Goal: Task Accomplishment & Management: Manage account settings

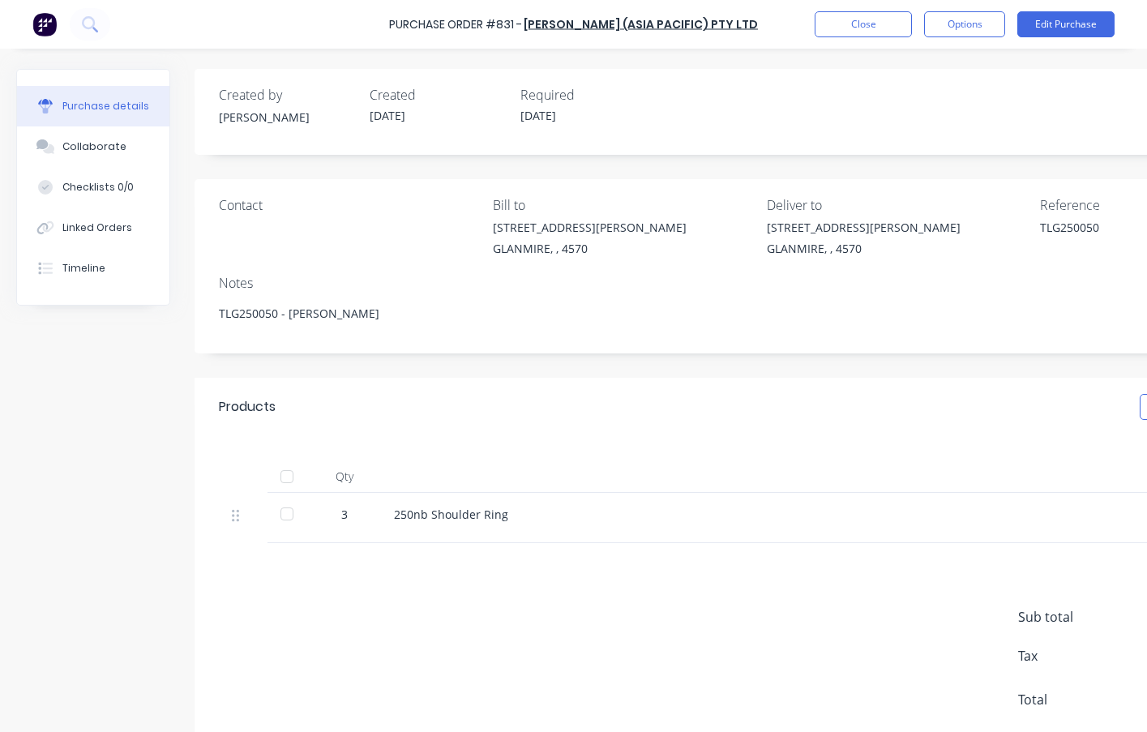
scroll to position [54, 0]
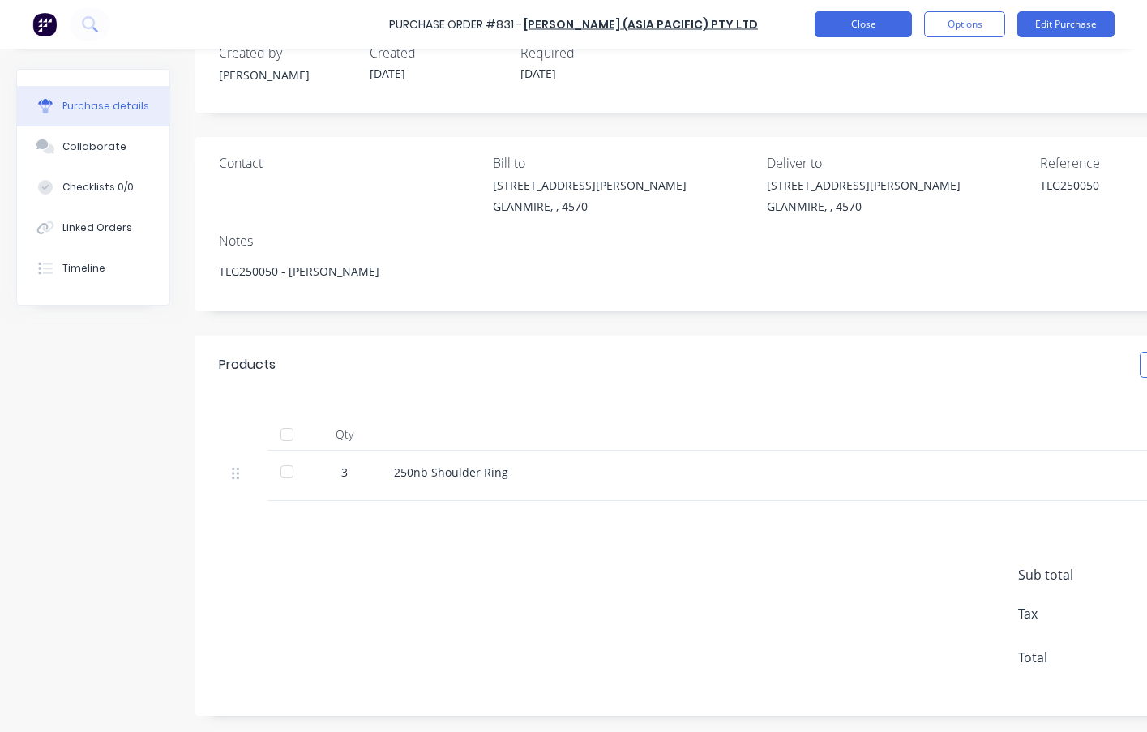
type textarea "x"
click at [881, 21] on button "Close" at bounding box center [863, 24] width 97 height 26
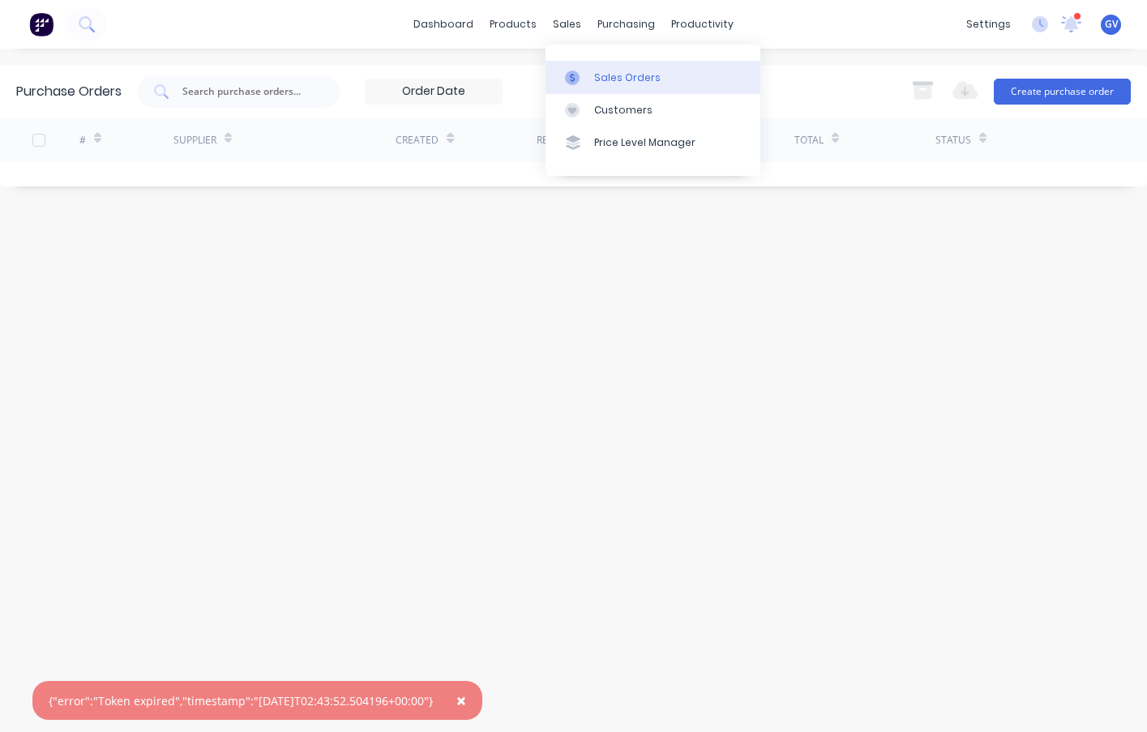
click at [611, 72] on div "Sales Orders" at bounding box center [627, 78] width 66 height 15
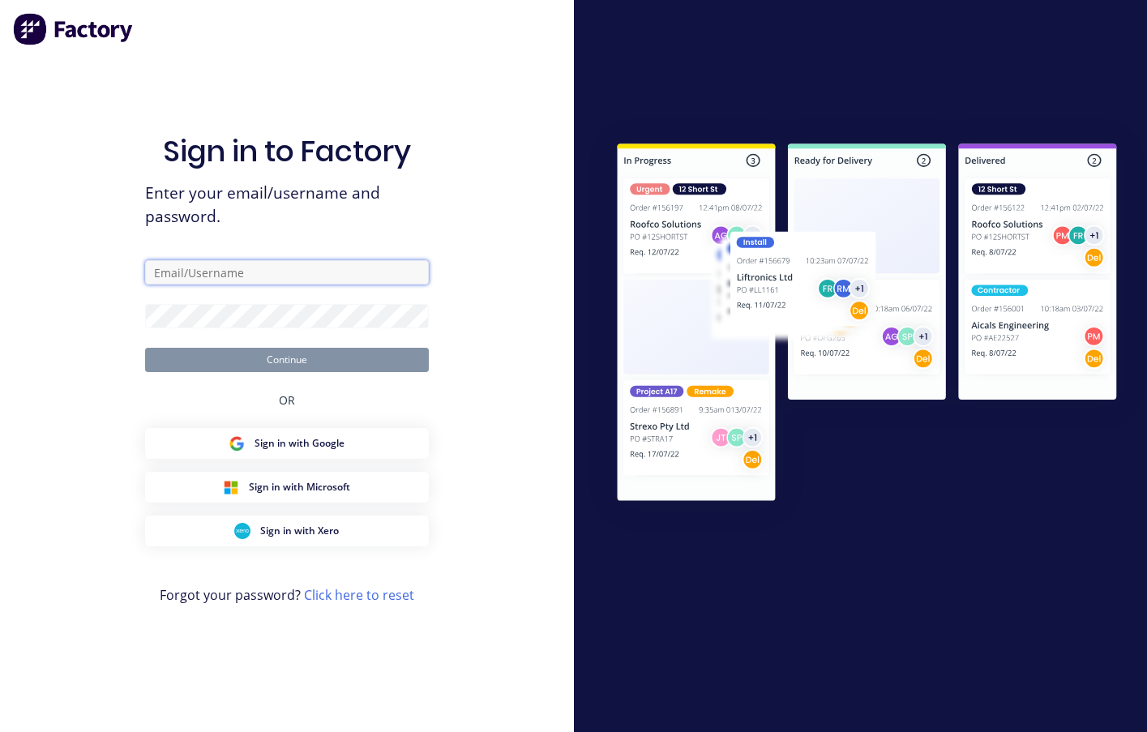
type input "[PERSON_NAME][EMAIL_ADDRESS][DOMAIN_NAME]"
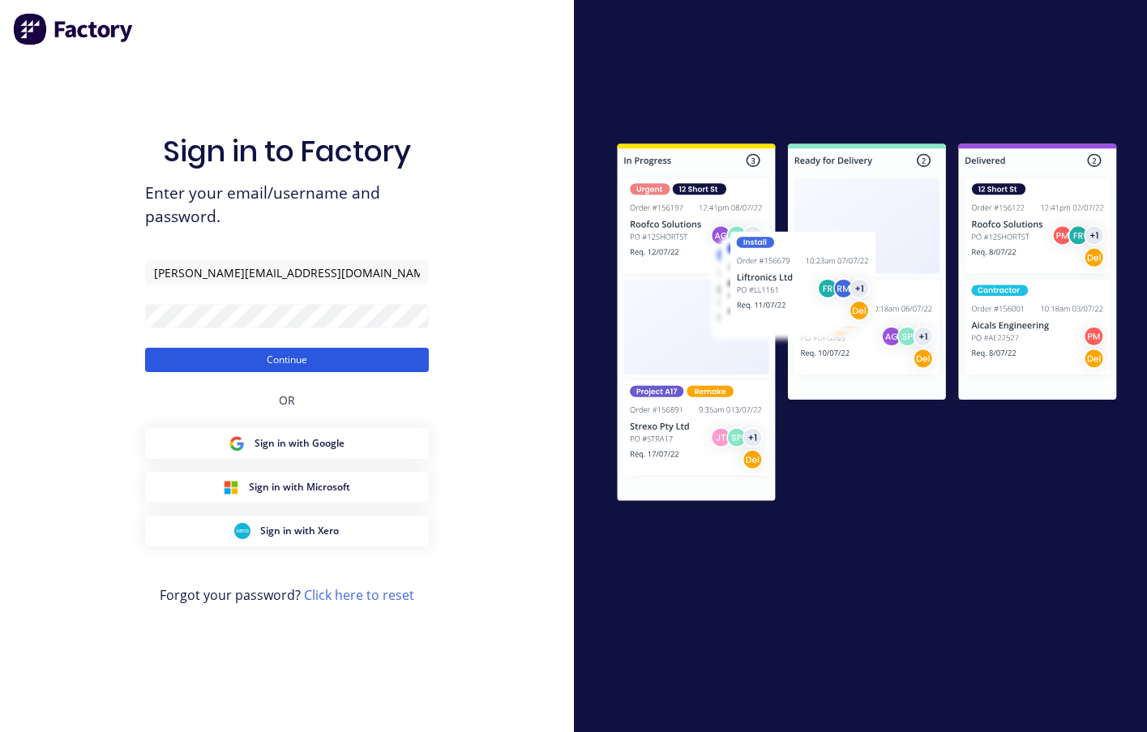
click at [301, 358] on button "Continue" at bounding box center [287, 360] width 284 height 24
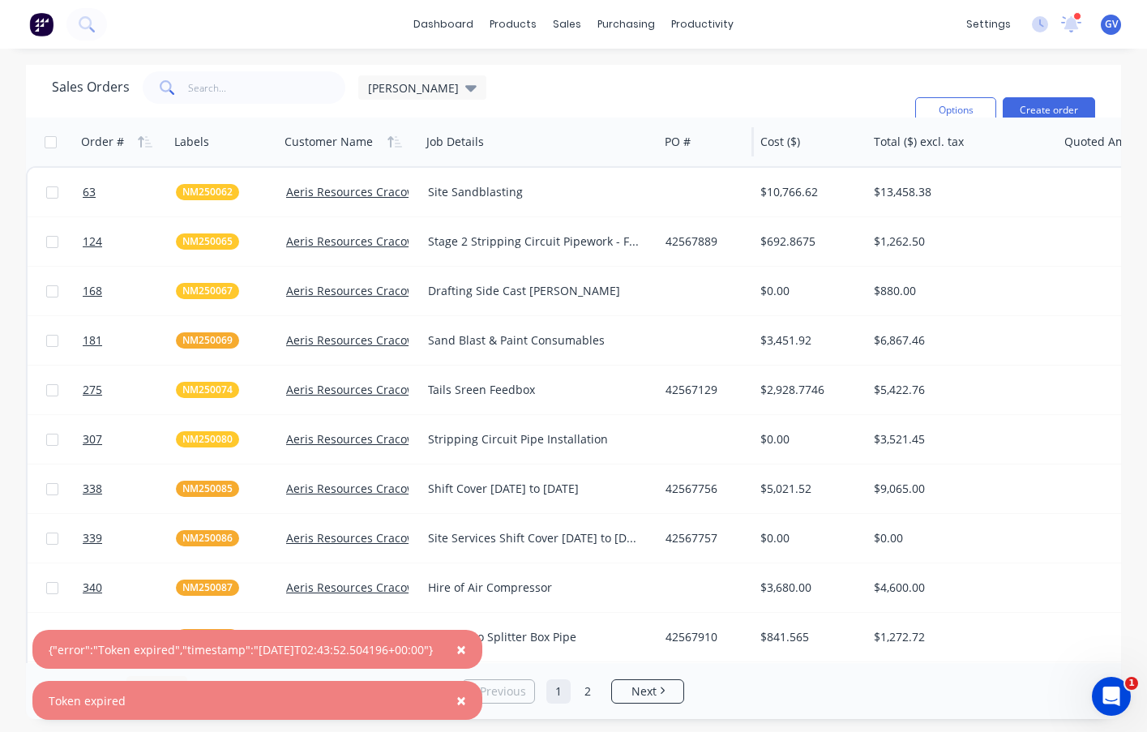
drag, startPoint x: 554, startPoint y: 140, endPoint x: 661, endPoint y: 139, distance: 107.1
click at [658, 139] on div at bounding box center [657, 141] width 2 height 29
